Goal: Use online tool/utility: Utilize a website feature to perform a specific function

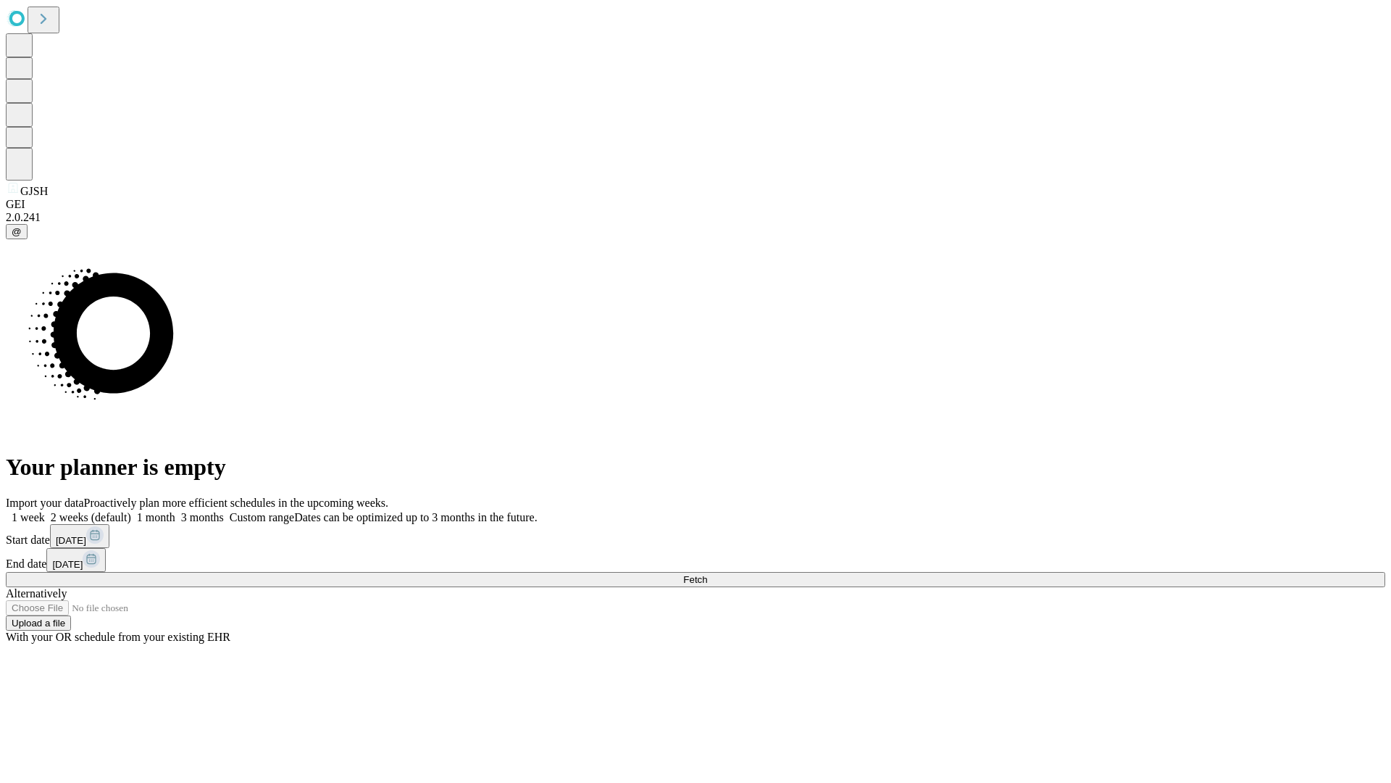
click at [707, 574] on span "Fetch" at bounding box center [695, 579] width 24 height 11
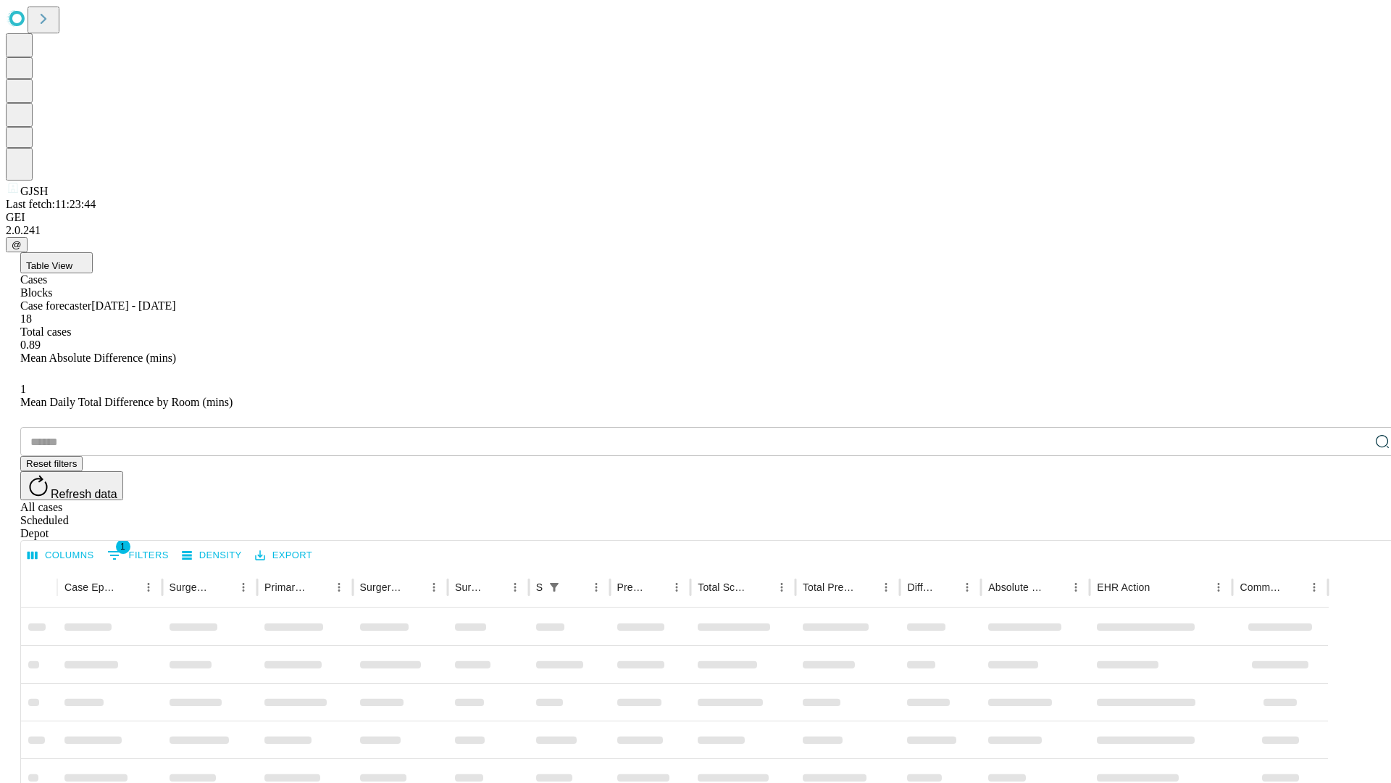
click at [72, 260] on span "Table View" at bounding box center [49, 265] width 46 height 11
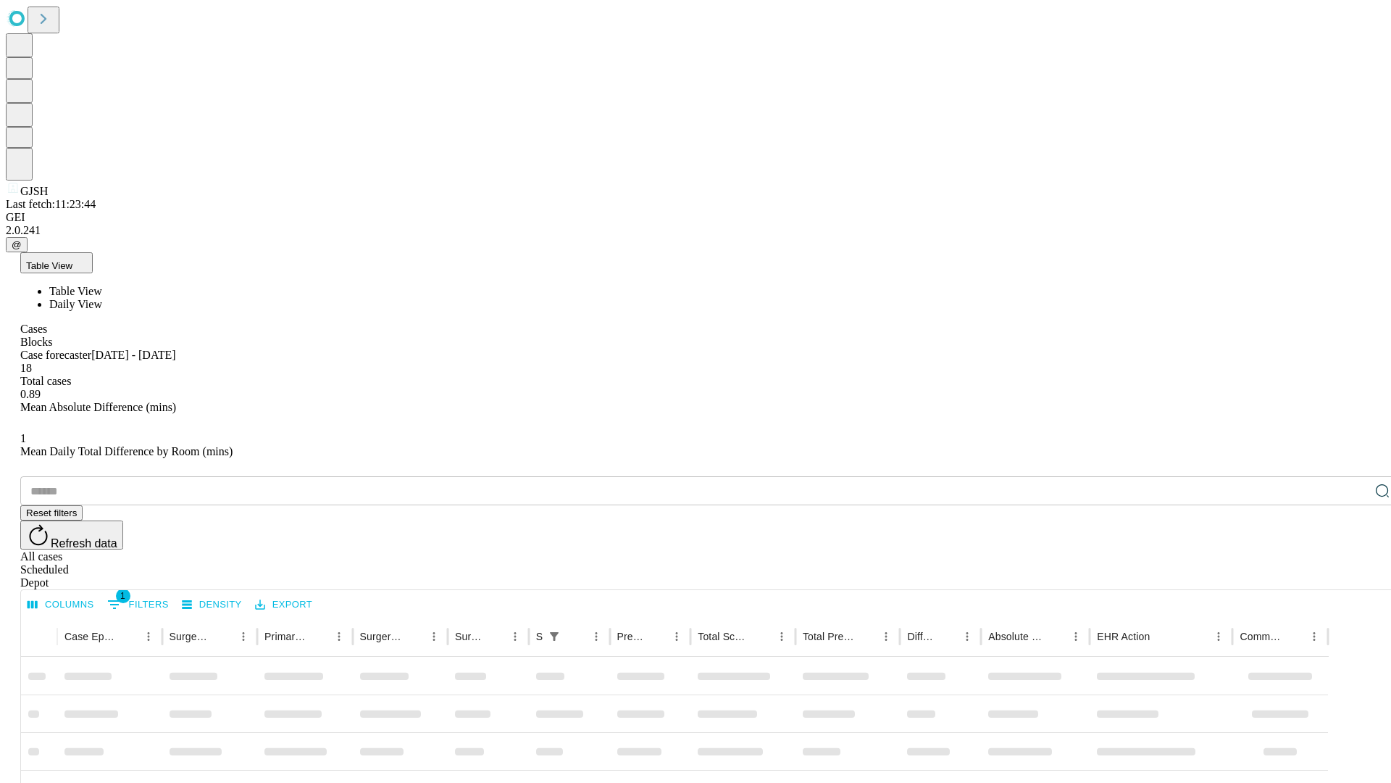
click at [102, 298] on span "Daily View" at bounding box center [75, 304] width 53 height 12
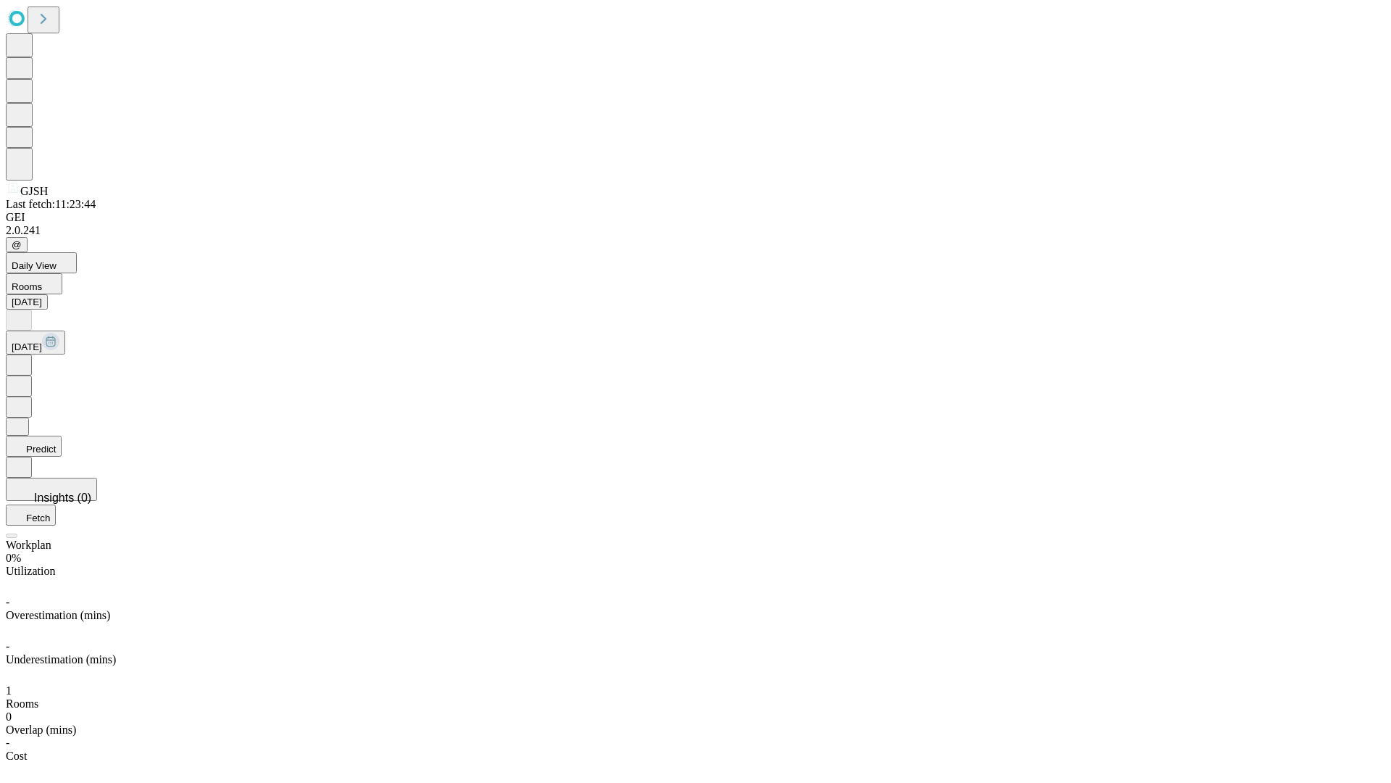
click at [62, 436] on button "Predict" at bounding box center [34, 446] width 56 height 21
